Goal: Task Accomplishment & Management: Manage account settings

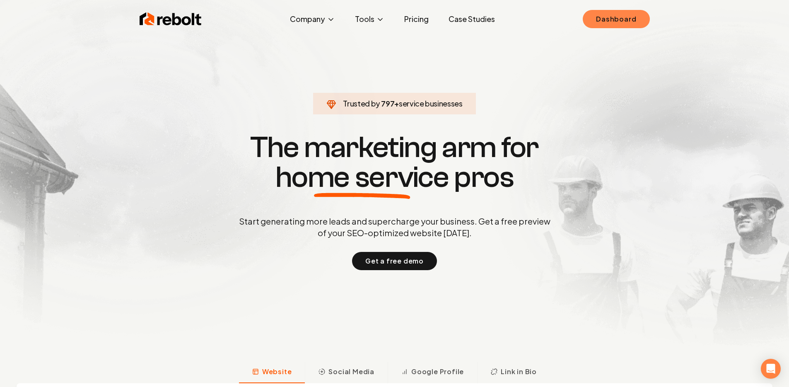
click at [620, 14] on link "Dashboard" at bounding box center [616, 19] width 67 height 18
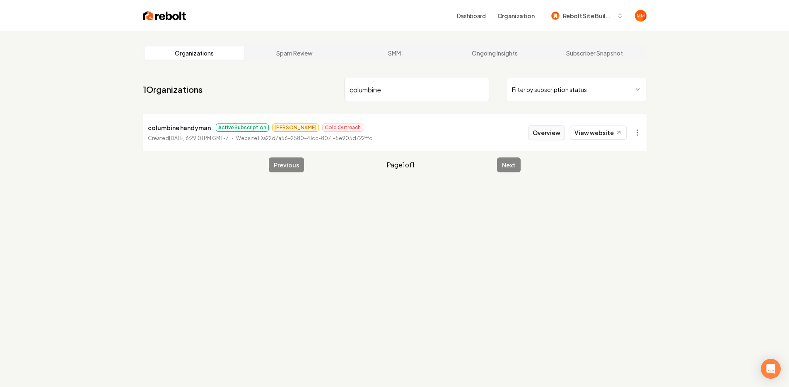
type input "columbine"
click at [554, 138] on button "Overview" at bounding box center [546, 132] width 37 height 15
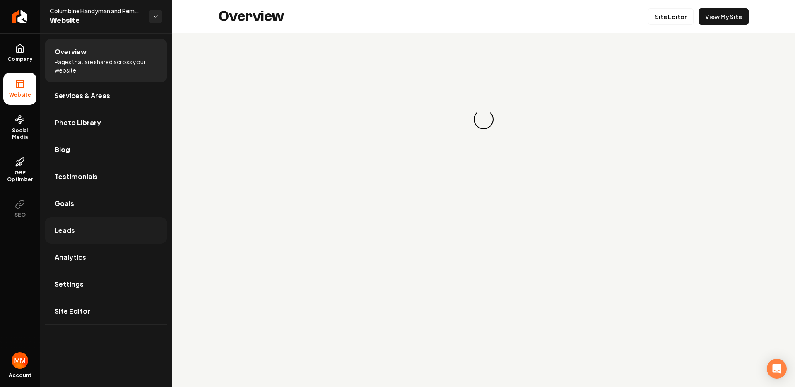
click at [97, 234] on link "Leads" at bounding box center [106, 230] width 123 height 27
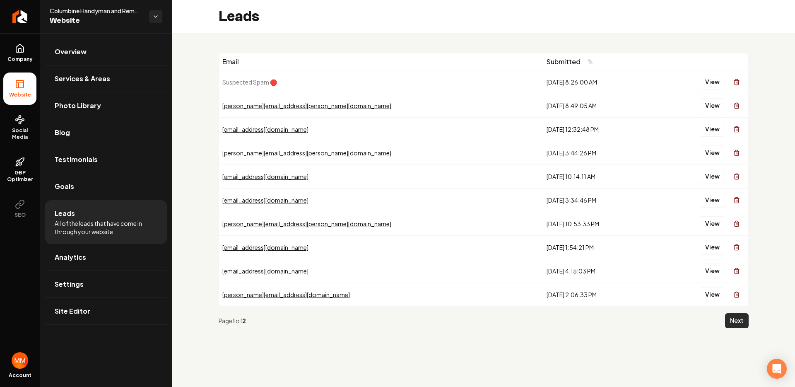
click at [727, 323] on button "Next" at bounding box center [737, 320] width 24 height 15
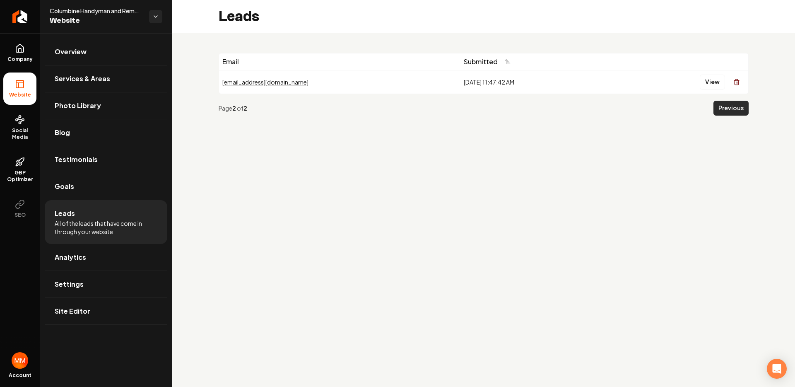
click at [749, 113] on div "Email Submitted [EMAIL_ADDRESS][DOMAIN_NAME] [DATE] 11:47:42 AM View Page 2 of …" at bounding box center [483, 87] width 623 height 109
click at [742, 112] on button "Previous" at bounding box center [731, 108] width 35 height 15
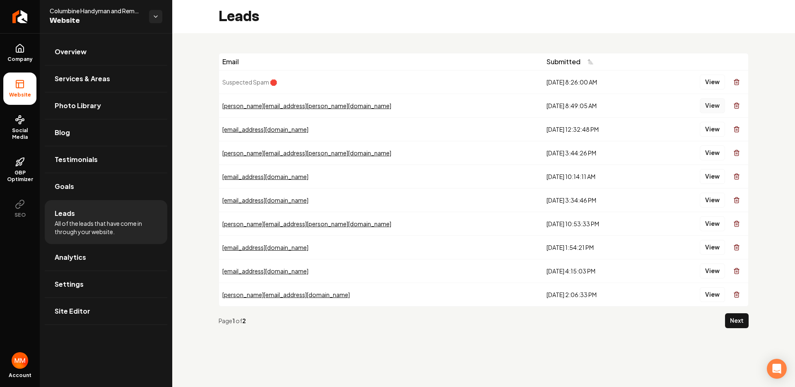
click at [710, 107] on button "View" at bounding box center [712, 105] width 25 height 15
